Goal: Navigation & Orientation: Go to known website

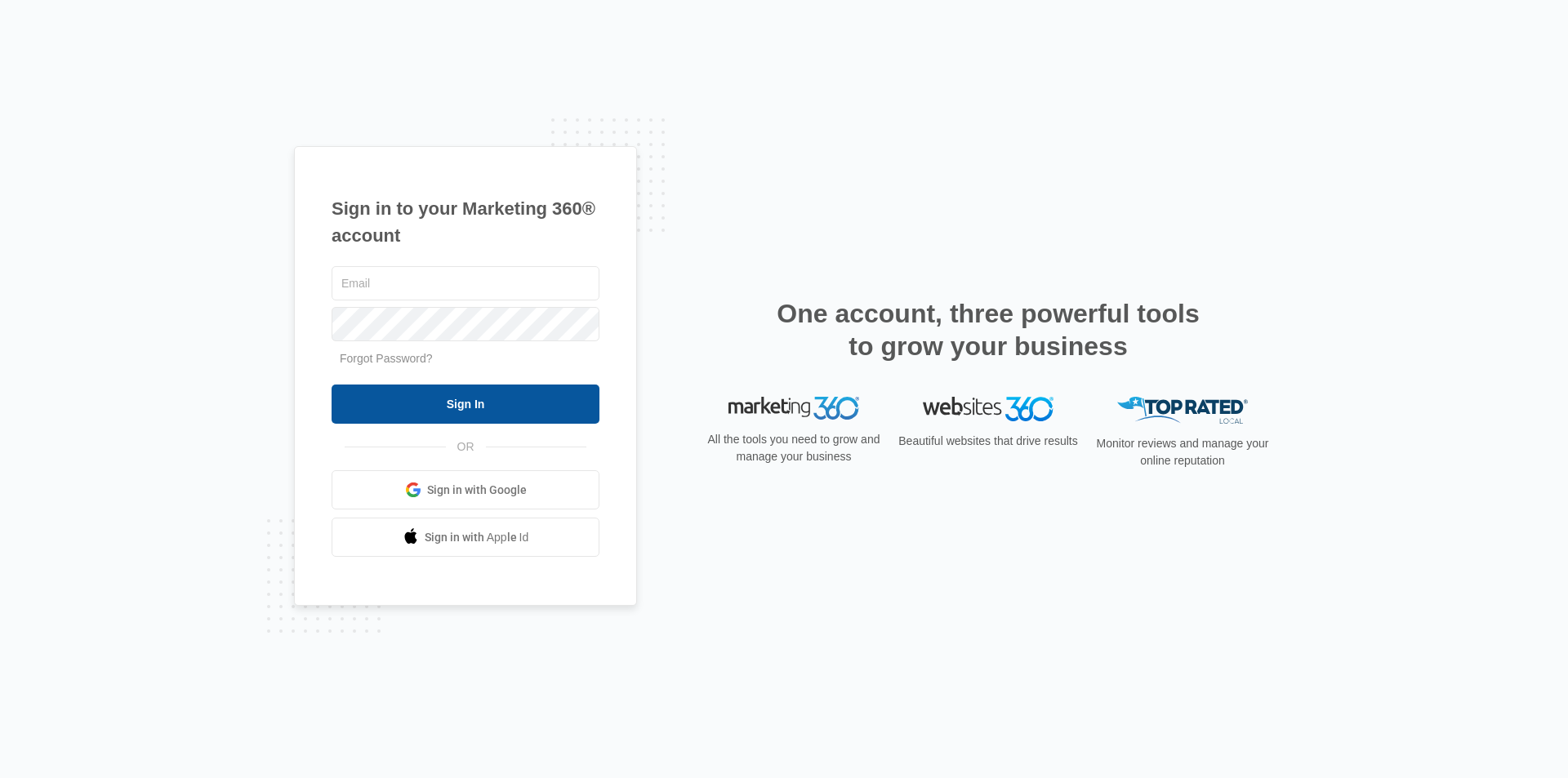
type input "[PERSON_NAME][EMAIL_ADDRESS][DOMAIN_NAME]"
click at [413, 413] on input "Sign In" at bounding box center [465, 404] width 268 height 40
